Goal: Task Accomplishment & Management: Use online tool/utility

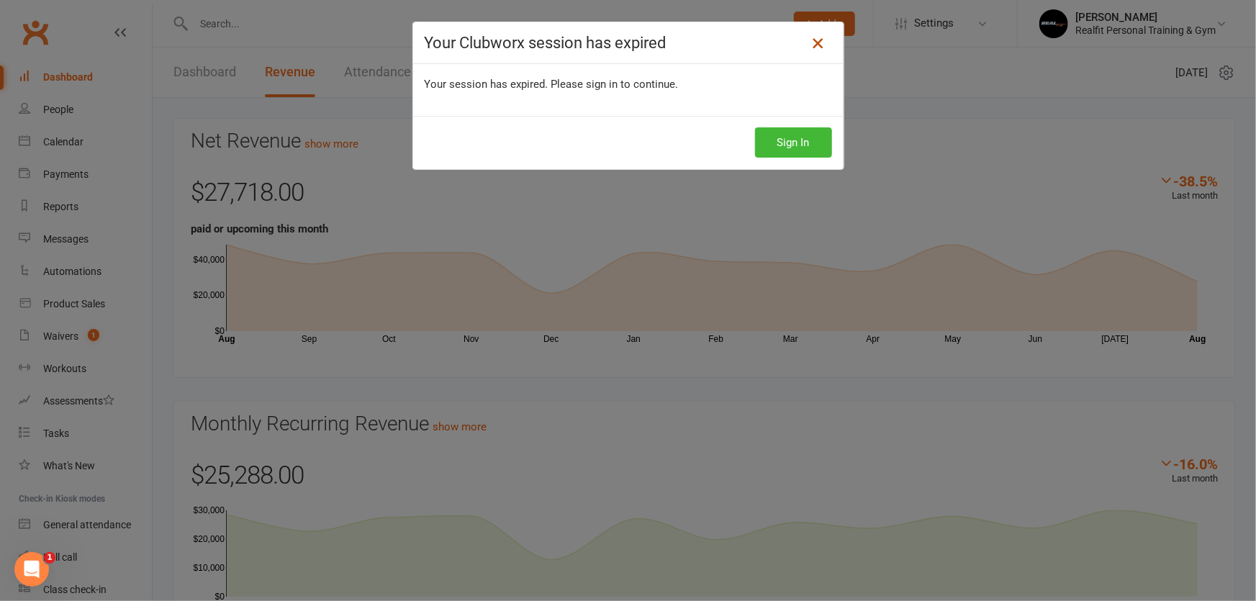
click at [816, 45] on icon at bounding box center [817, 43] width 17 height 17
click at [792, 143] on button "Sign In" at bounding box center [793, 142] width 77 height 30
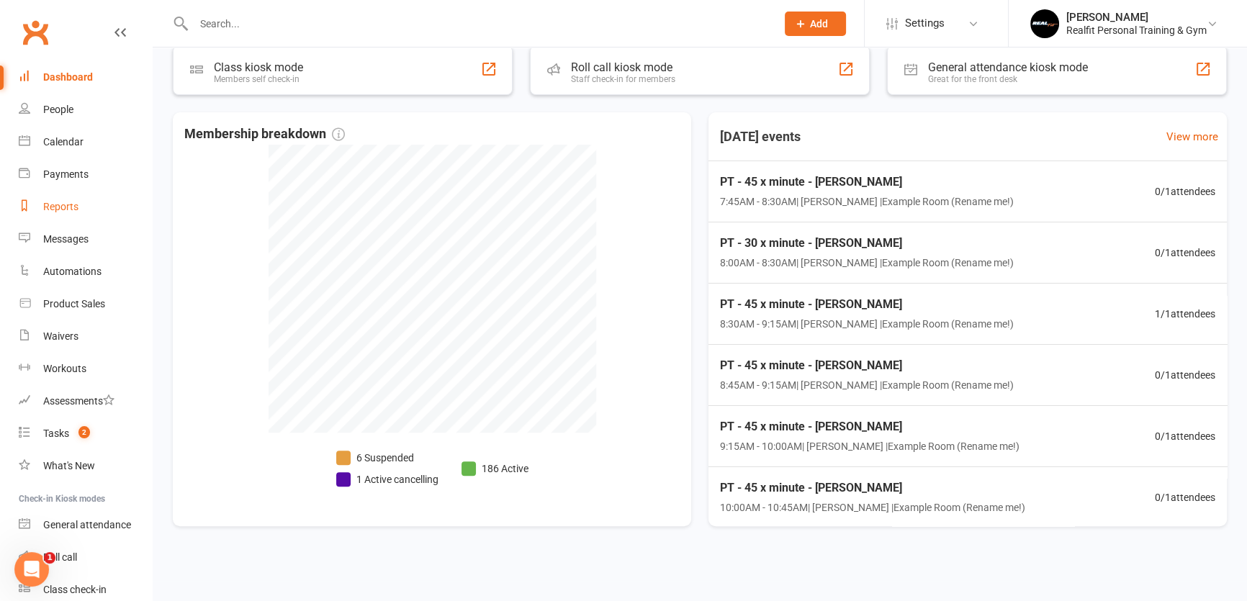
click at [65, 207] on div "Reports" at bounding box center [60, 207] width 35 height 12
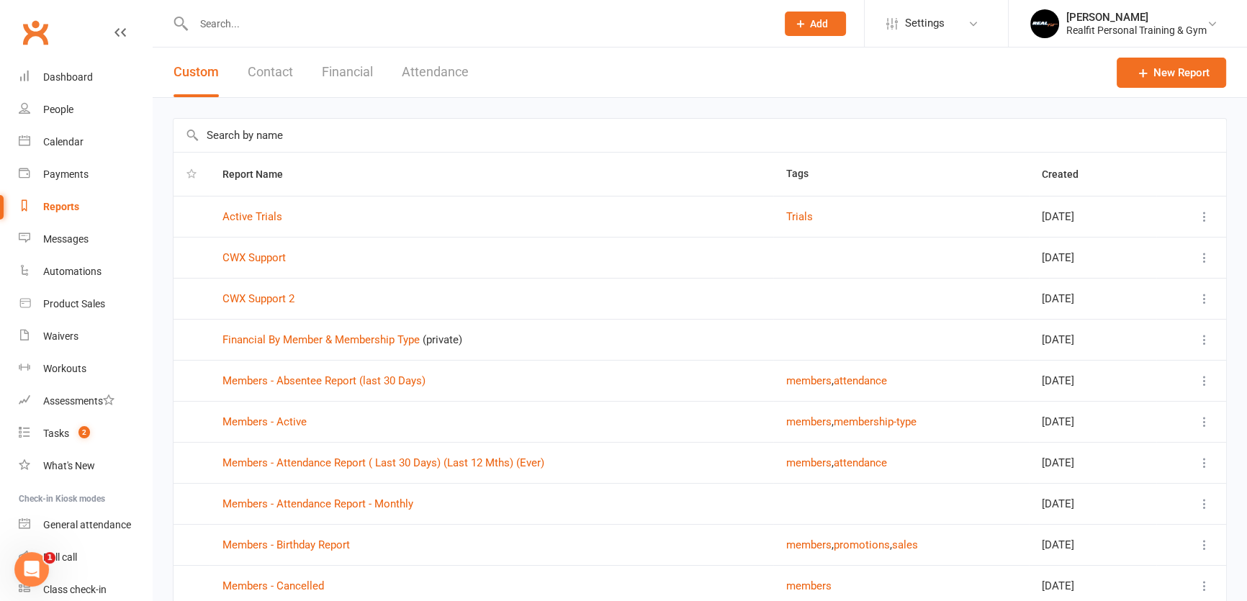
click at [343, 77] on button "Financial" at bounding box center [347, 73] width 51 height 50
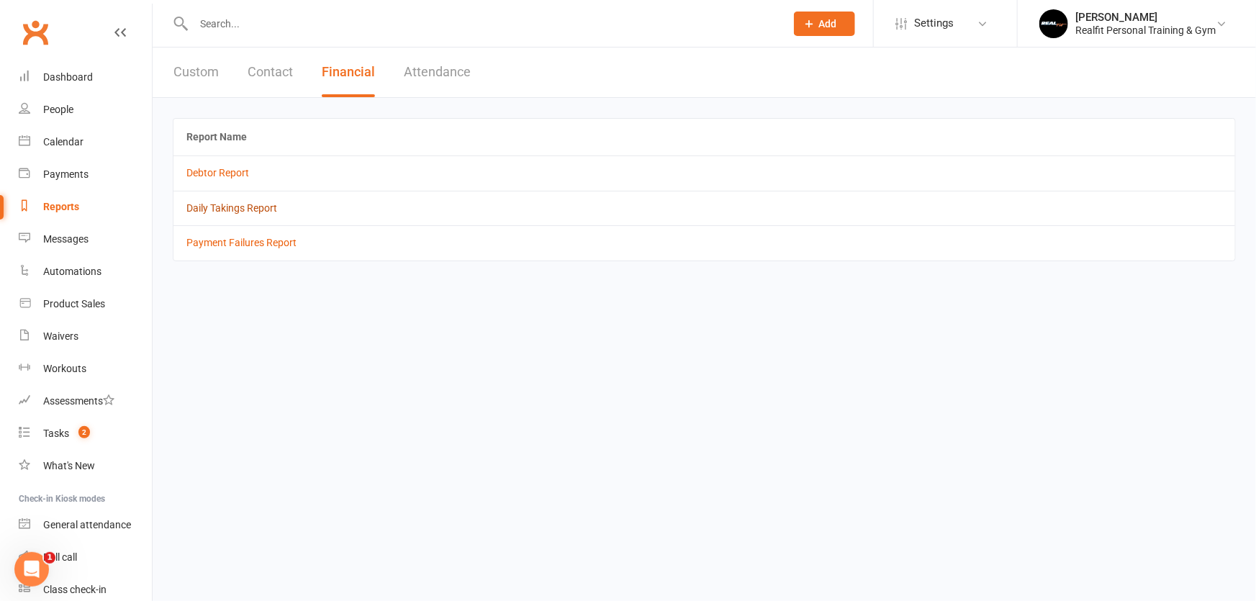
click at [238, 209] on link "Daily Takings Report" at bounding box center [231, 208] width 91 height 12
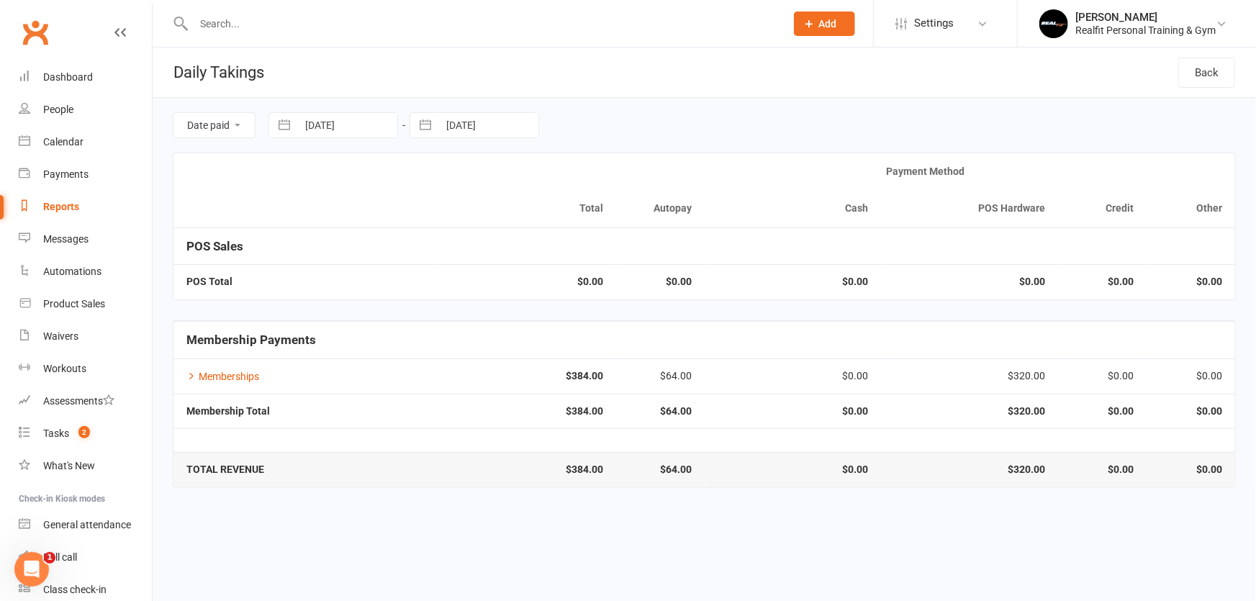
click at [285, 125] on button "button" at bounding box center [284, 125] width 26 height 24
select select "6"
select select "2025"
select select "7"
select select "2025"
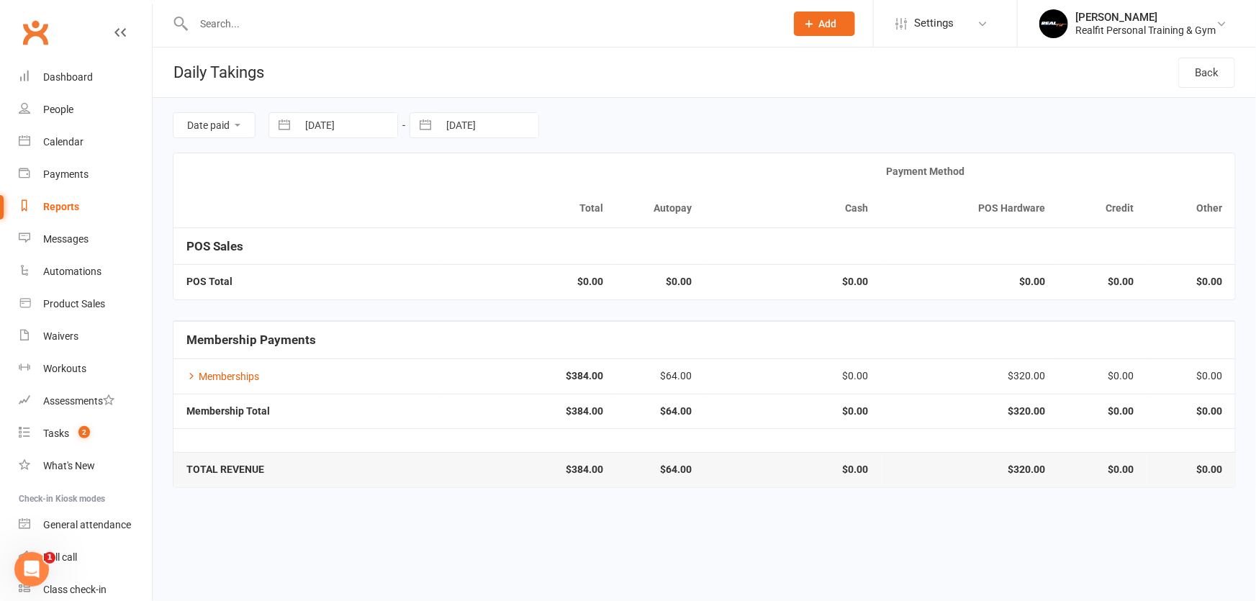
select select "8"
select select "2025"
click at [297, 186] on icon "Move backward to switch to the previous month." at bounding box center [299, 185] width 14 height 14
select select "4"
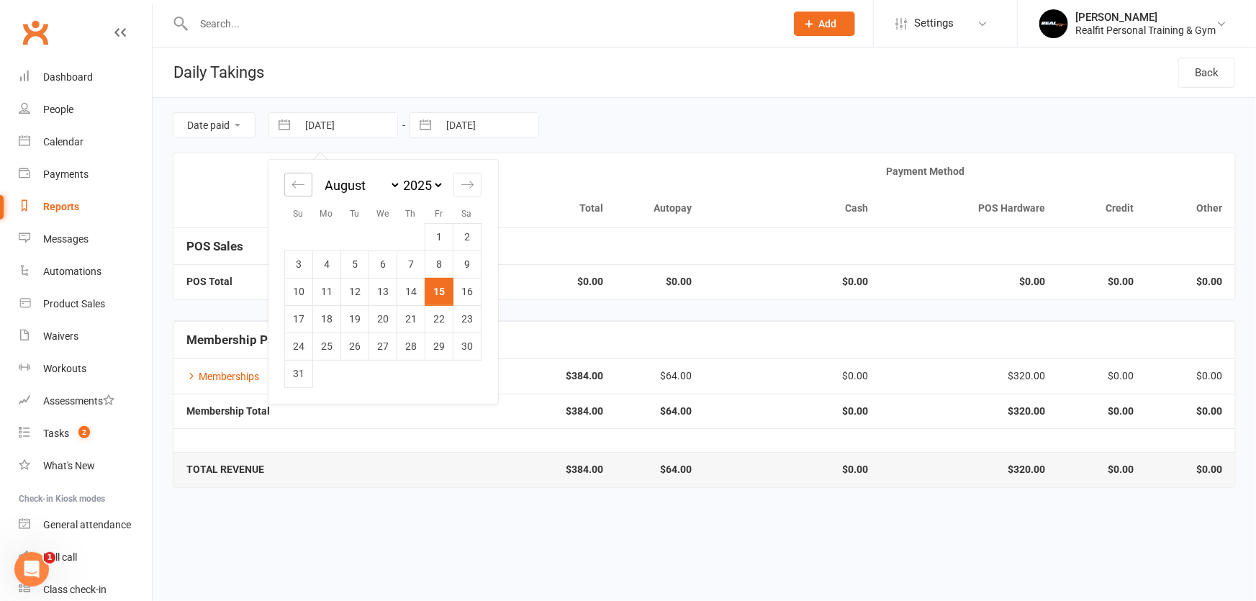
select select "2025"
select select "5"
select select "2025"
click at [297, 186] on icon "Move backward to switch to the previous month." at bounding box center [299, 185] width 14 height 14
select select "3"
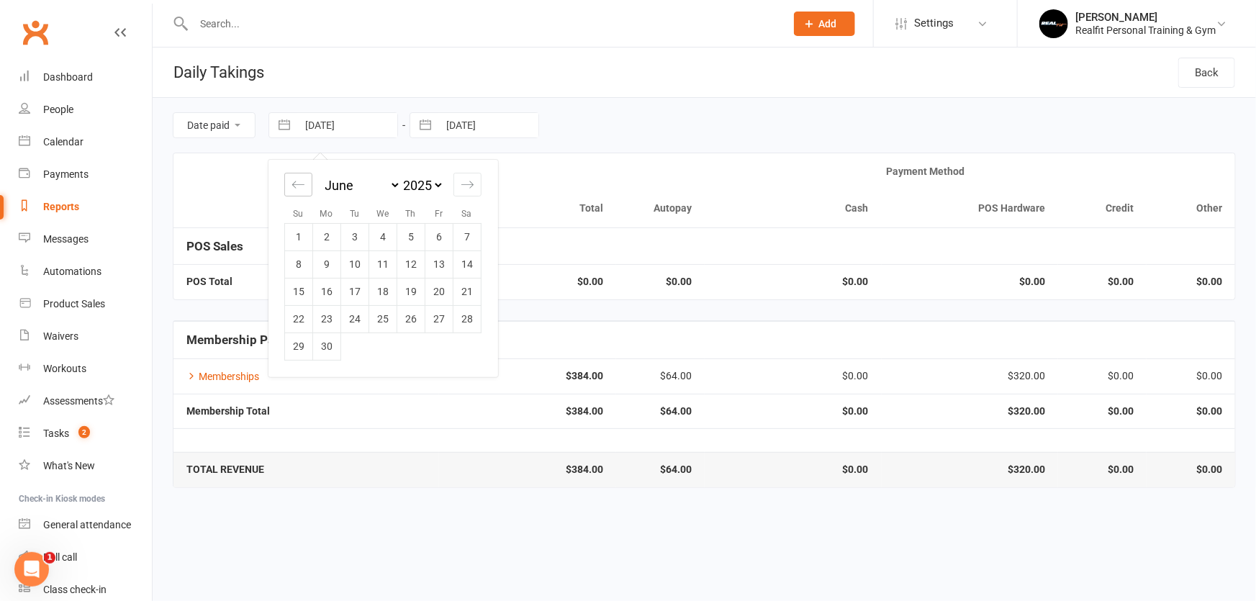
select select "2025"
click at [297, 186] on icon "Move backward to switch to the previous month." at bounding box center [299, 185] width 14 height 14
select select "1"
select select "2025"
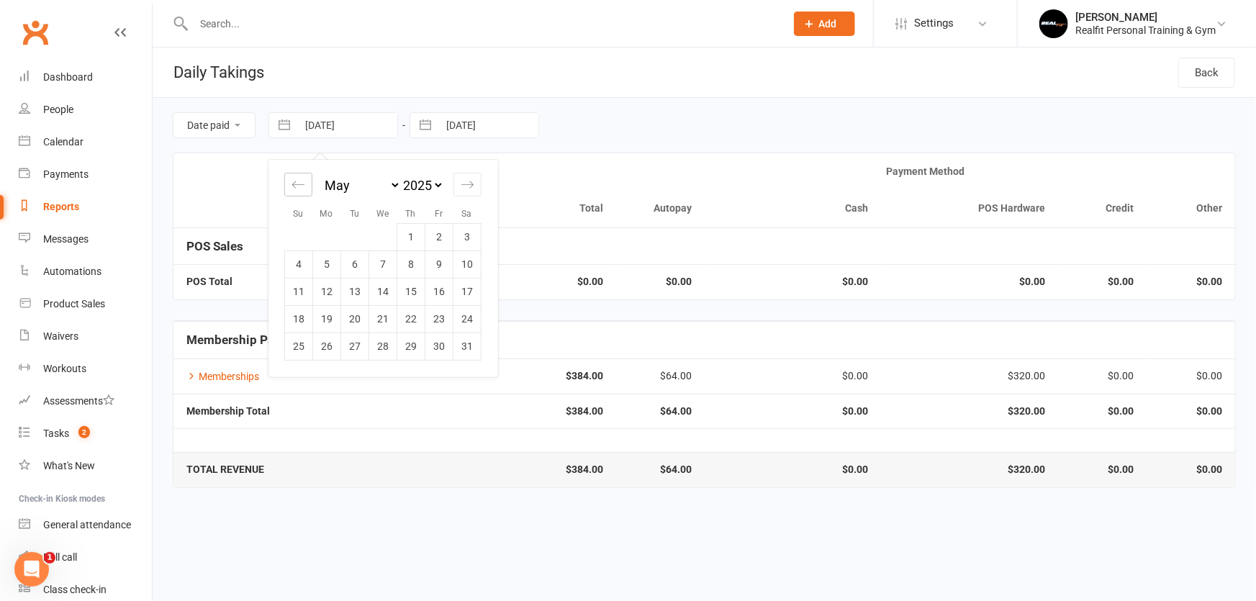
select select "2"
select select "2025"
click at [297, 186] on icon "Move backward to switch to the previous month." at bounding box center [299, 185] width 14 height 14
select select "2025"
click at [297, 186] on icon "Move backward to switch to the previous month." at bounding box center [299, 185] width 14 height 14
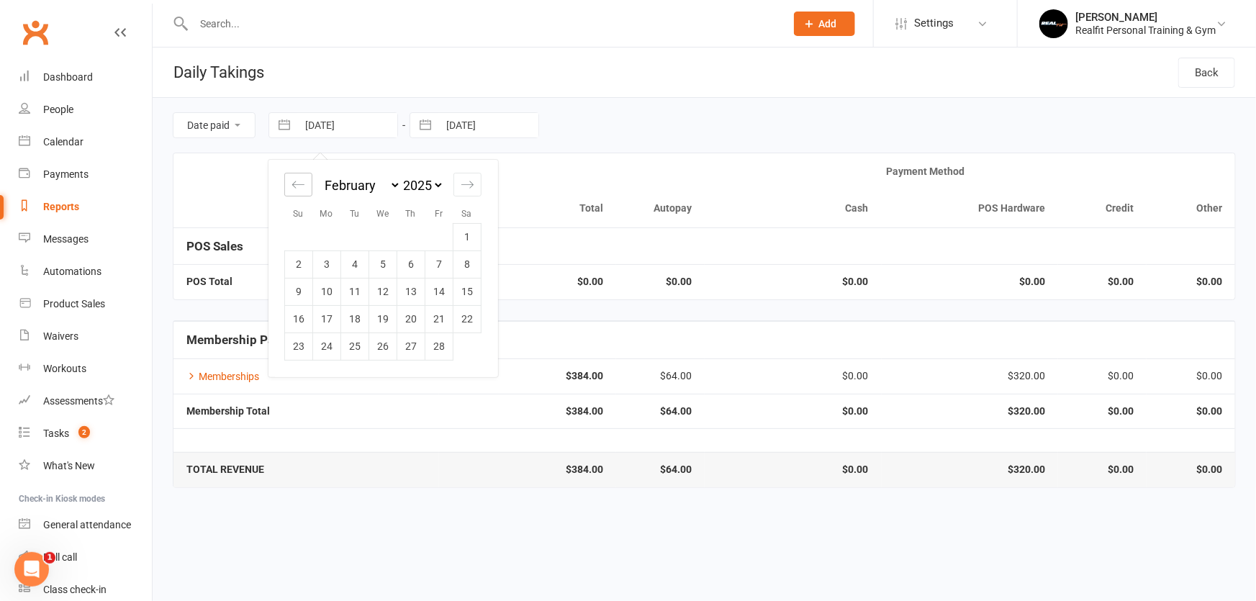
select select "11"
select select "2024"
click at [297, 186] on icon "Move backward to switch to the previous month." at bounding box center [299, 185] width 14 height 14
select select "10"
select select "2024"
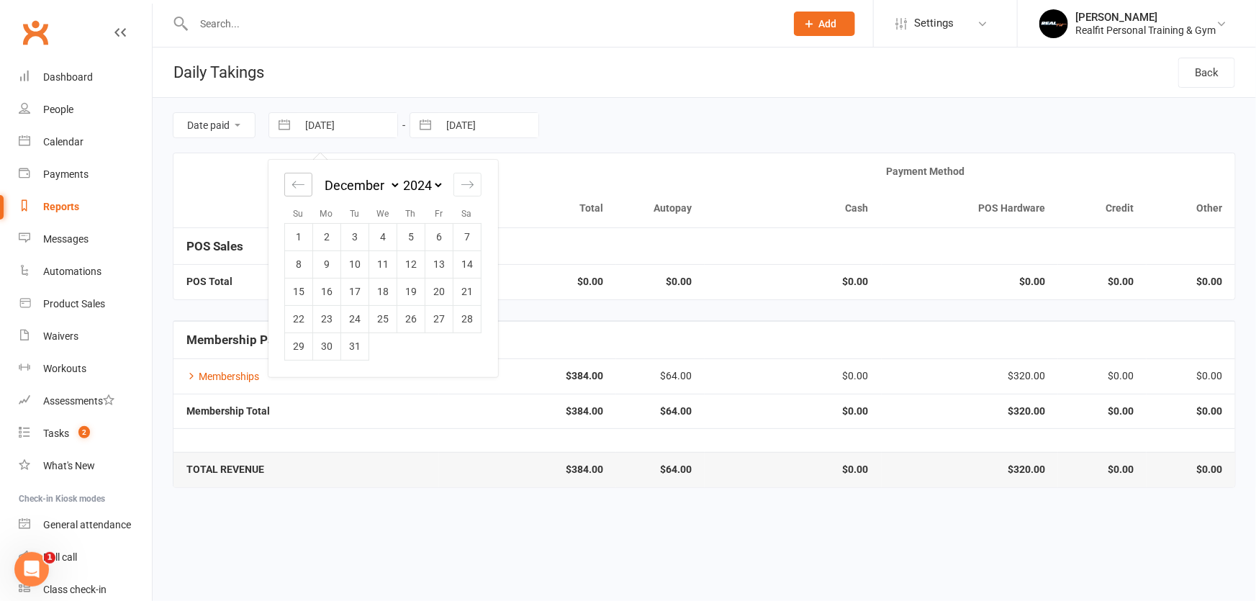
click at [297, 186] on icon "Move backward to switch to the previous month." at bounding box center [299, 185] width 14 height 14
select select "9"
select select "2024"
click at [297, 186] on icon "Move backward to switch to the previous month." at bounding box center [299, 185] width 14 height 14
select select "8"
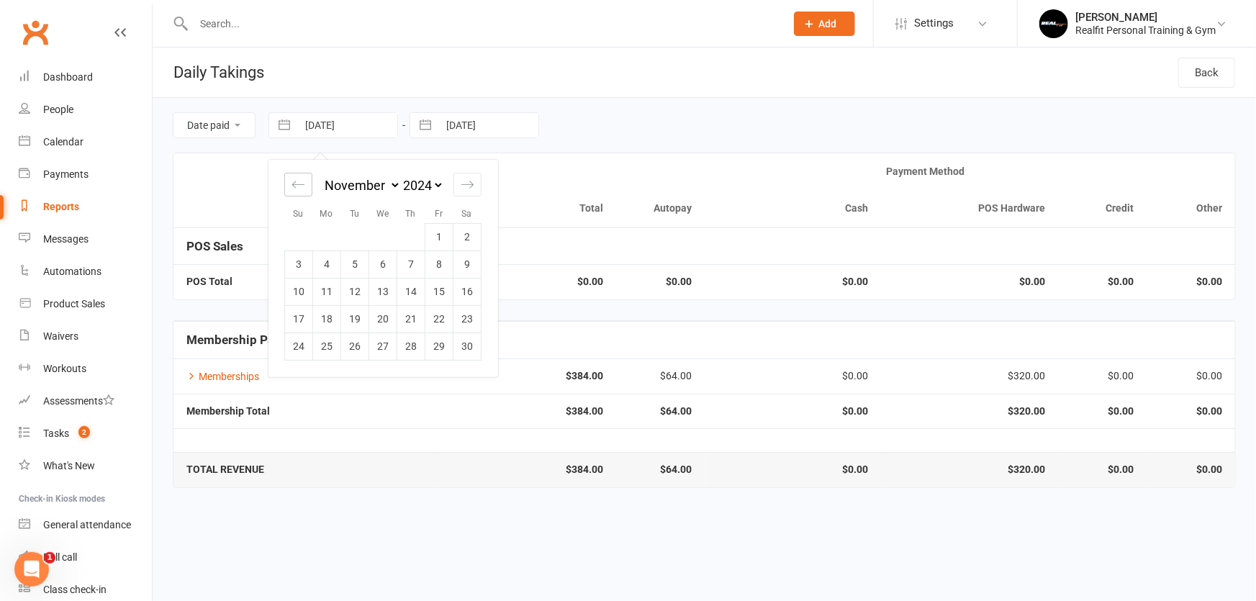
select select "2024"
click at [297, 186] on icon "Move backward to switch to the previous month." at bounding box center [299, 185] width 14 height 14
select select "7"
select select "2024"
click at [297, 186] on icon "Move backward to switch to the previous month." at bounding box center [299, 185] width 14 height 14
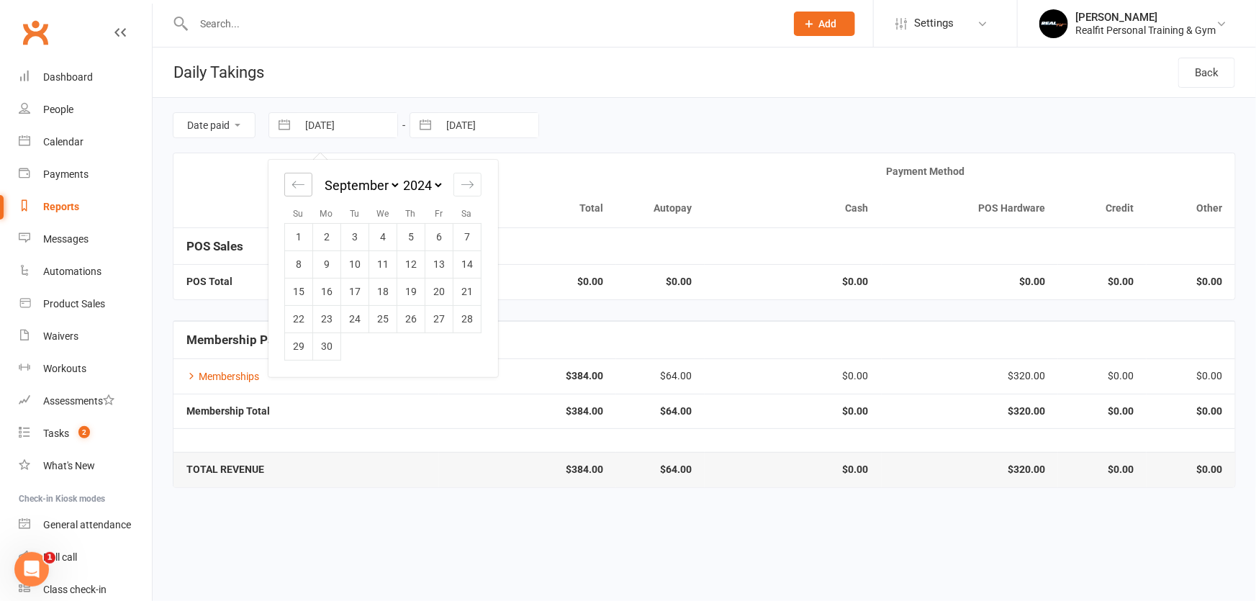
select select "6"
select select "2024"
click at [297, 186] on icon "Move backward to switch to the previous month." at bounding box center [299, 185] width 14 height 14
select select "5"
select select "2024"
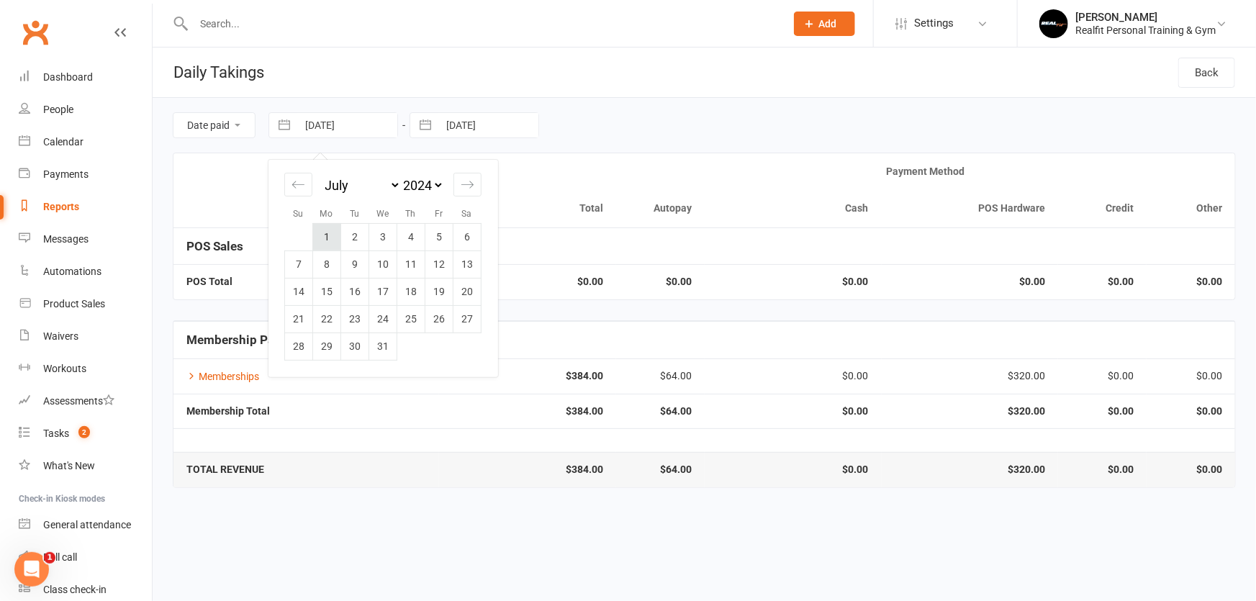
click at [323, 238] on td "1" at bounding box center [327, 236] width 28 height 27
type input "[DATE]"
click at [461, 128] on input "[DATE]" at bounding box center [488, 125] width 100 height 24
select select "6"
select select "2025"
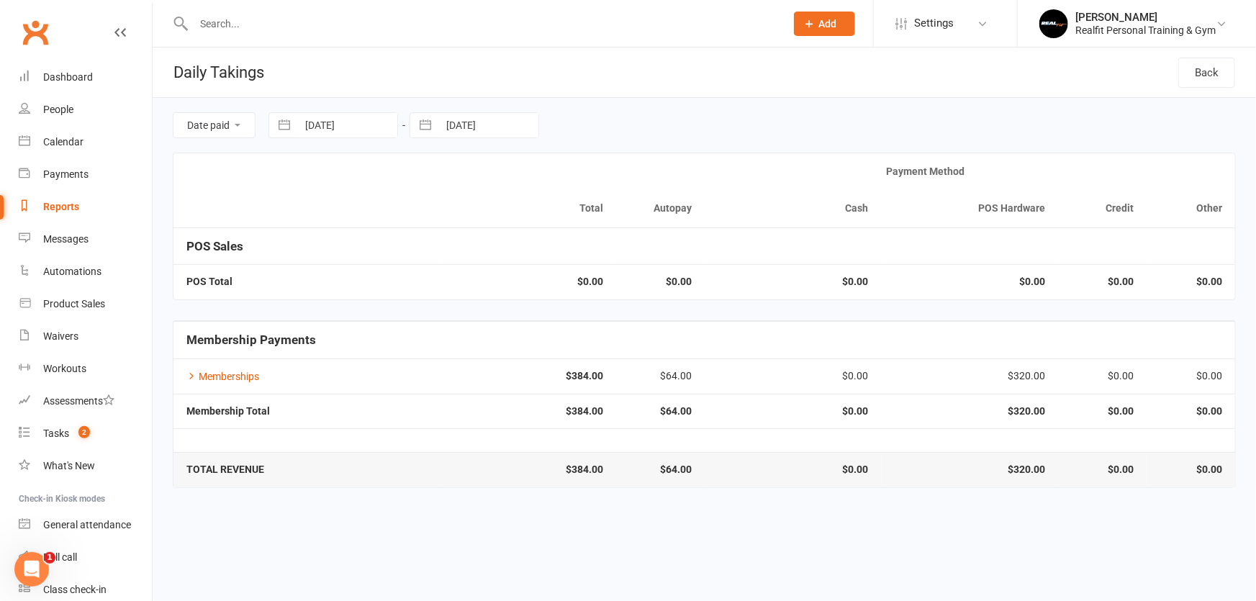
select select "7"
select select "2025"
select select "8"
select select "2025"
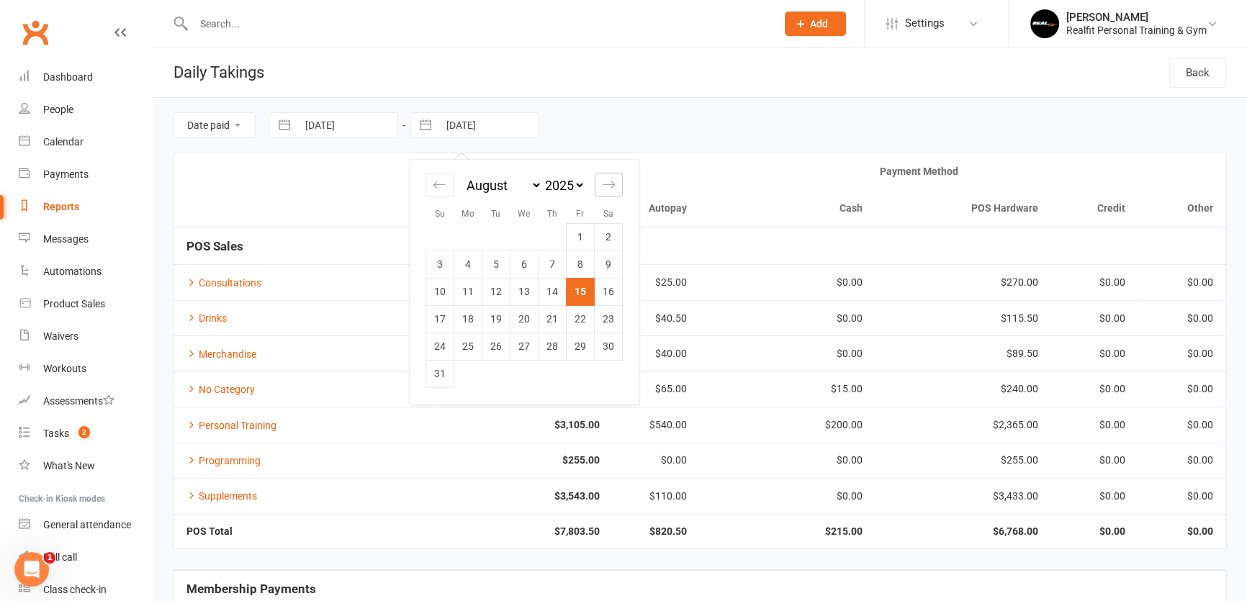
click at [607, 186] on icon "Move forward to switch to the next month." at bounding box center [609, 185] width 14 height 14
select select "9"
select select "2025"
click at [607, 186] on icon "Move forward to switch to the next month." at bounding box center [609, 185] width 14 height 14
select select "10"
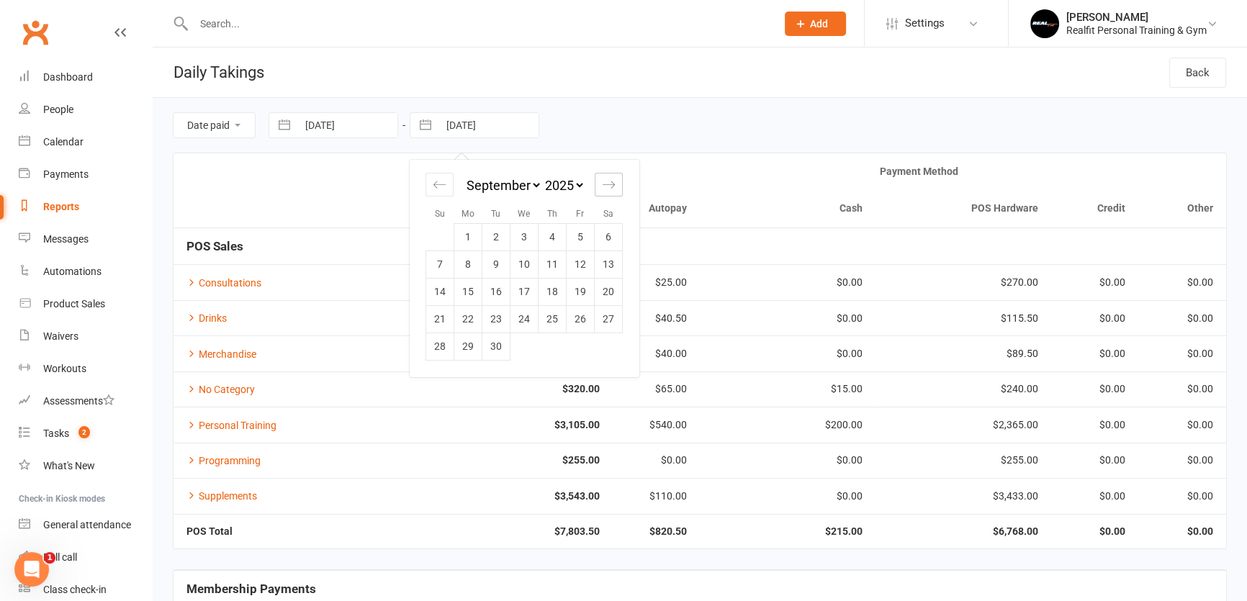
select select "2025"
click at [439, 190] on icon "Move backward to switch to the previous month." at bounding box center [440, 185] width 14 height 14
select select "6"
select select "2025"
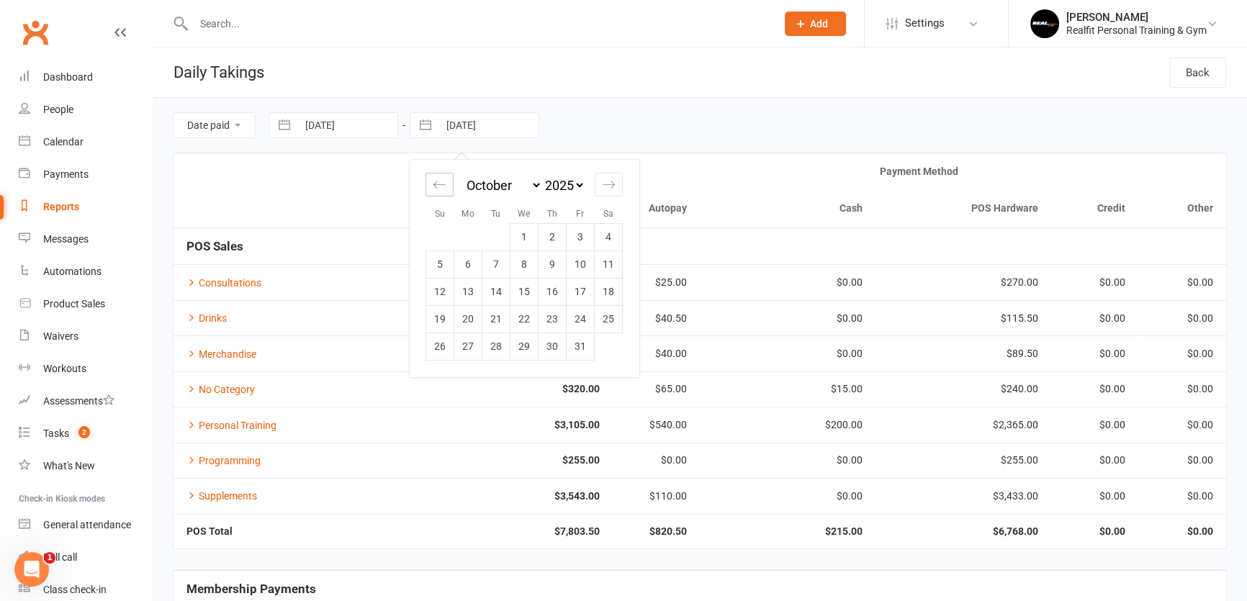
select select "7"
select select "2025"
click at [439, 190] on icon "Move backward to switch to the previous month." at bounding box center [440, 185] width 14 height 14
select select "5"
select select "2025"
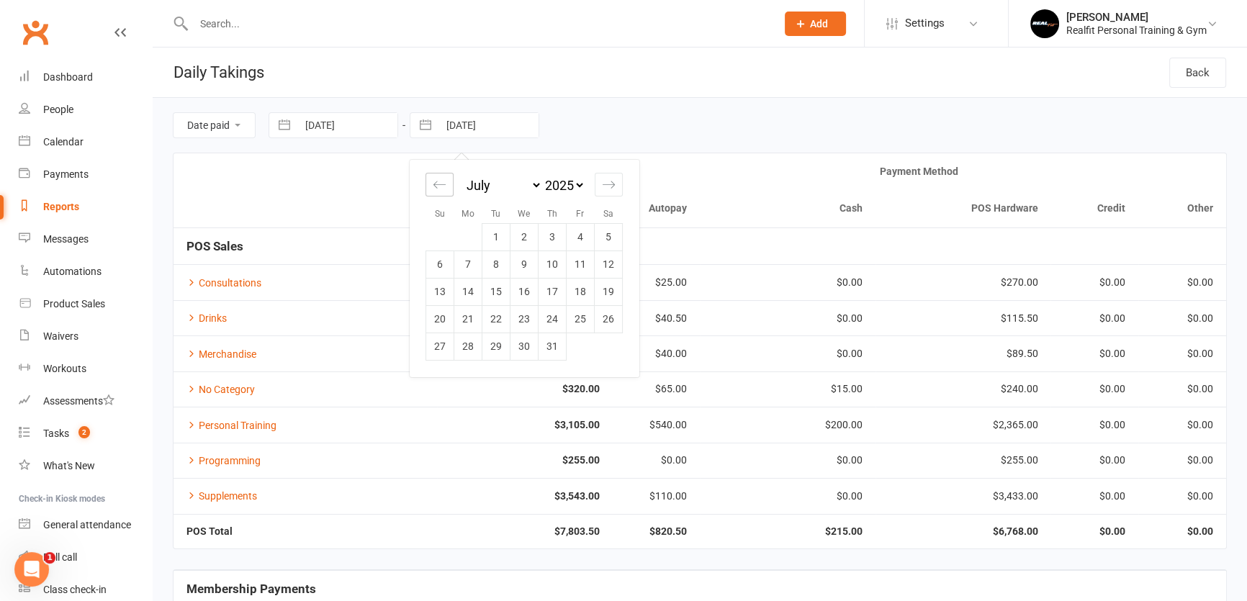
click at [435, 181] on icon "Move backward to switch to the previous month." at bounding box center [440, 185] width 14 height 14
select select "4"
select select "2025"
click at [466, 342] on td "30" at bounding box center [468, 346] width 28 height 27
type input "[DATE]"
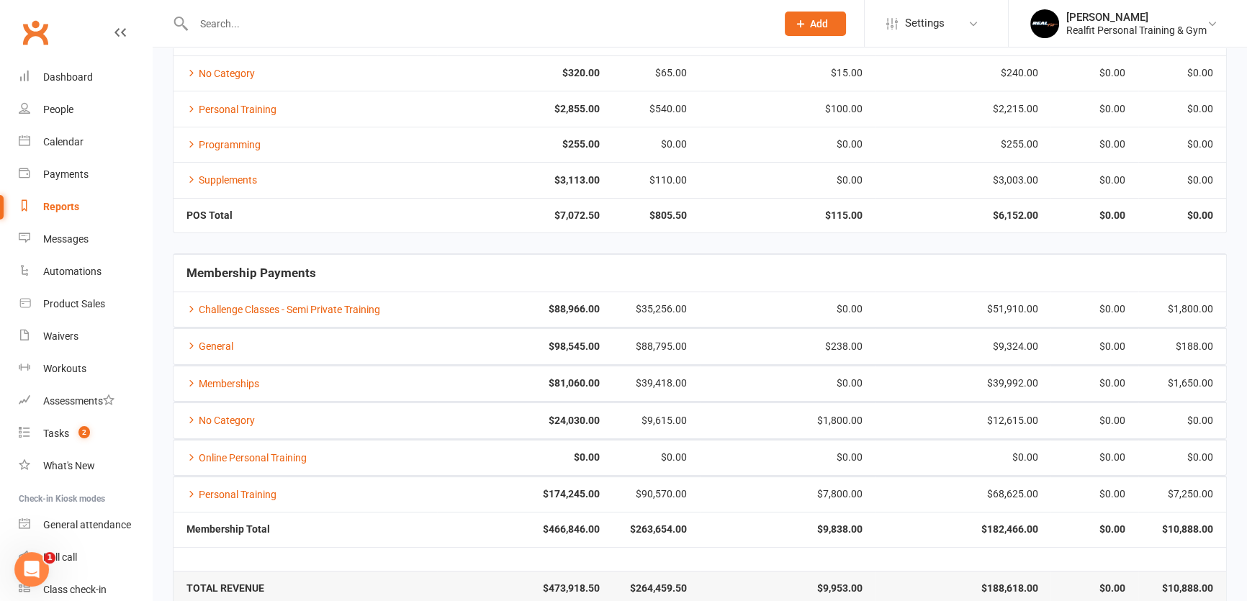
scroll to position [338, 0]
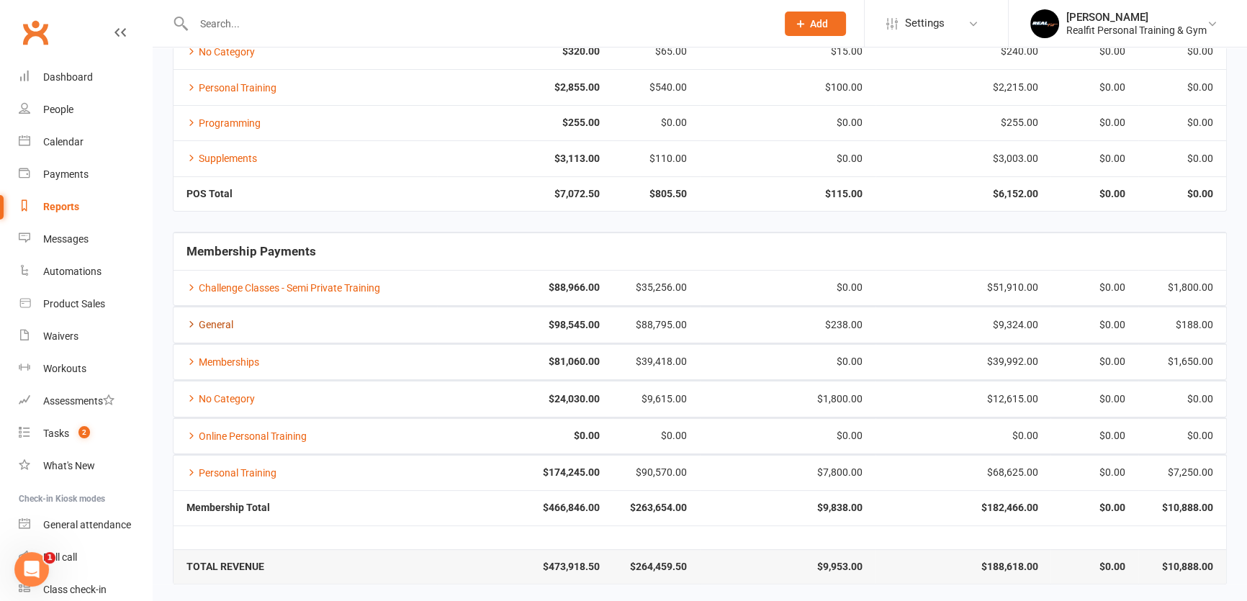
click at [193, 324] on icon at bounding box center [191, 324] width 10 height 10
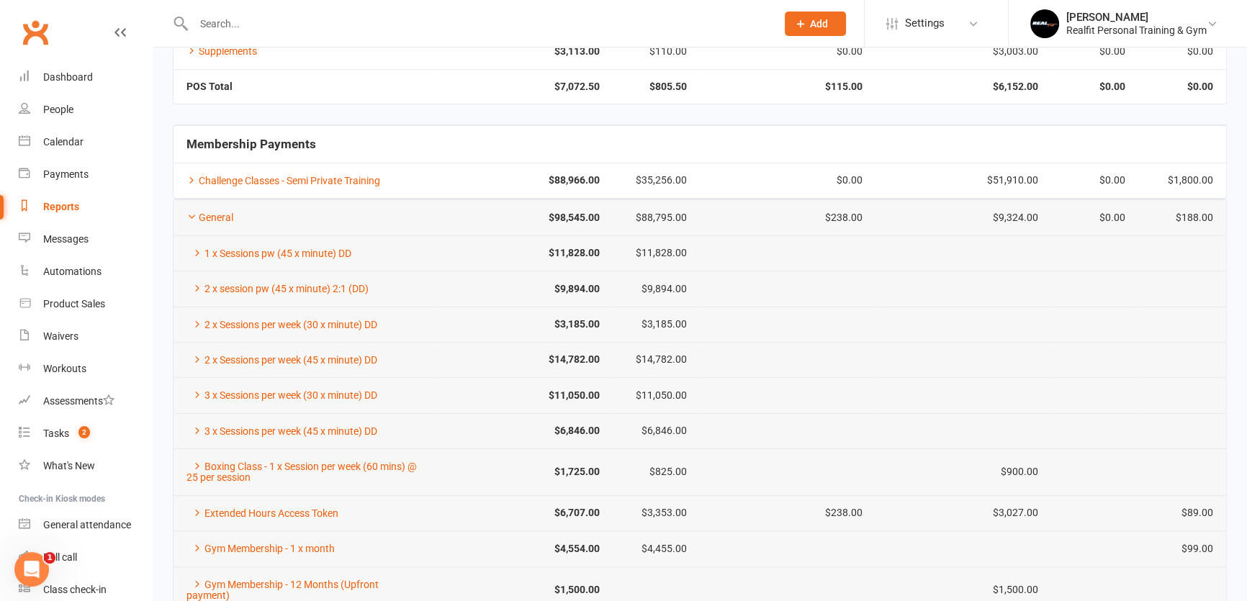
scroll to position [468, 0]
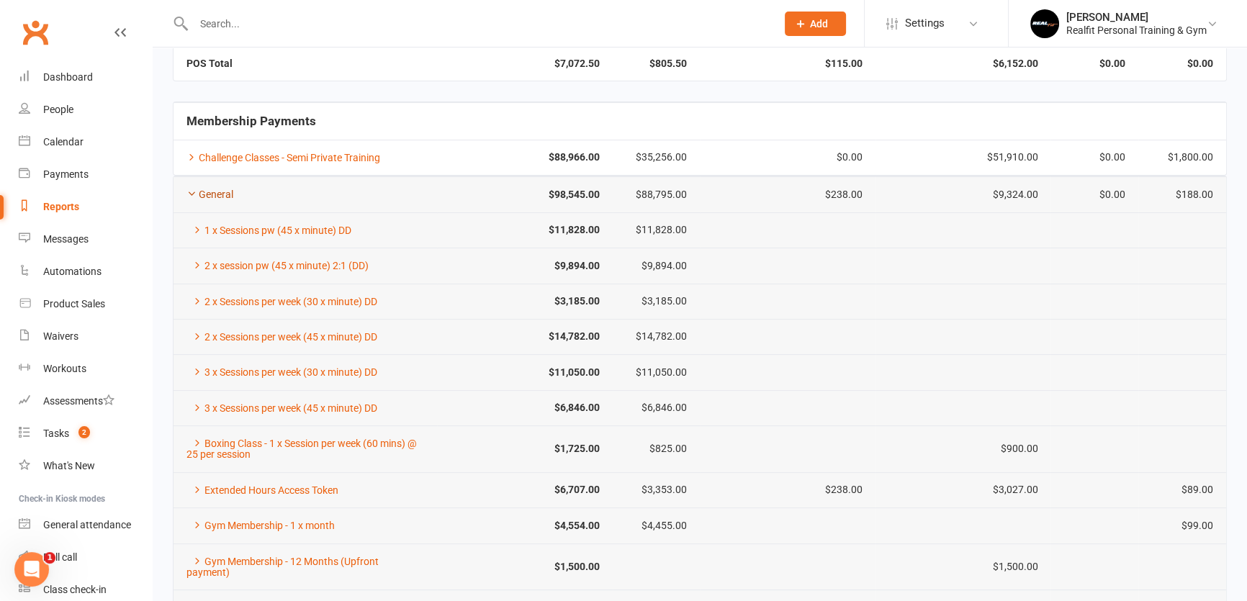
click at [187, 189] on icon at bounding box center [191, 194] width 10 height 10
